Goal: Information Seeking & Learning: Learn about a topic

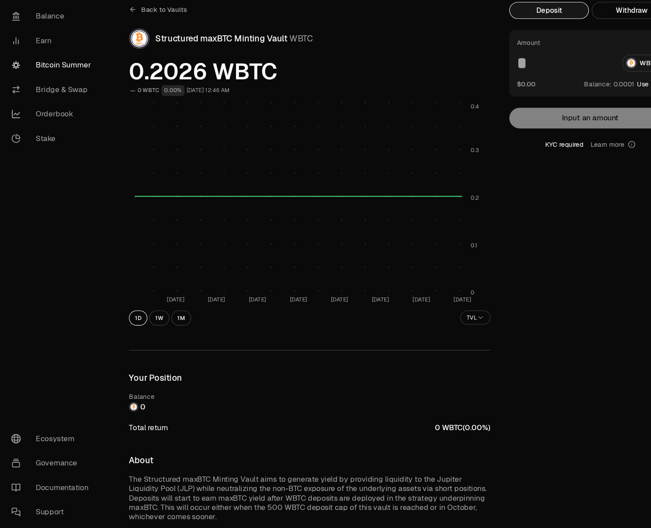
click at [146, 41] on span "Back to Vaults" at bounding box center [153, 42] width 43 height 9
